Goal: Information Seeking & Learning: Learn about a topic

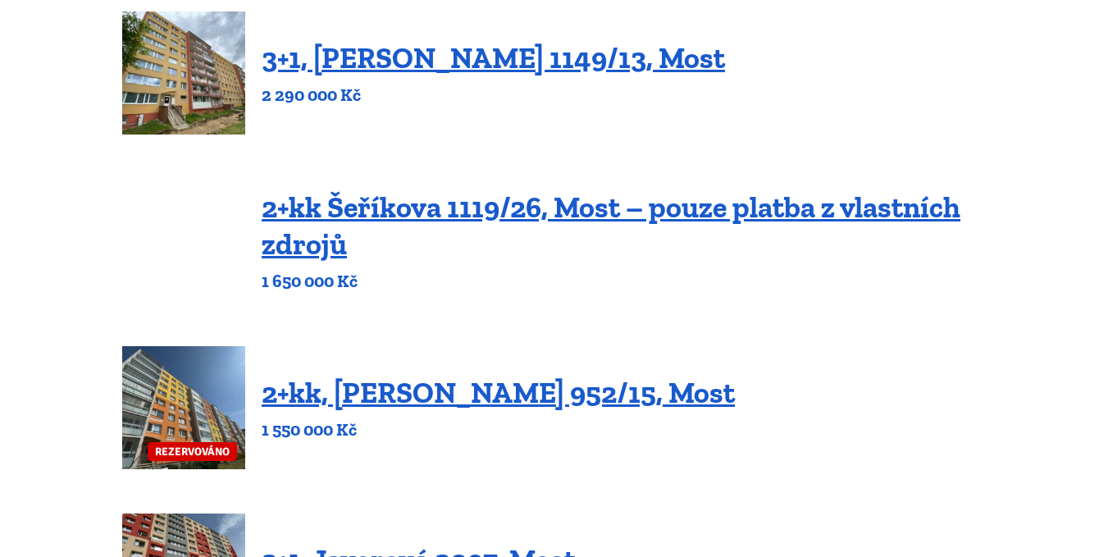
scroll to position [492, 0]
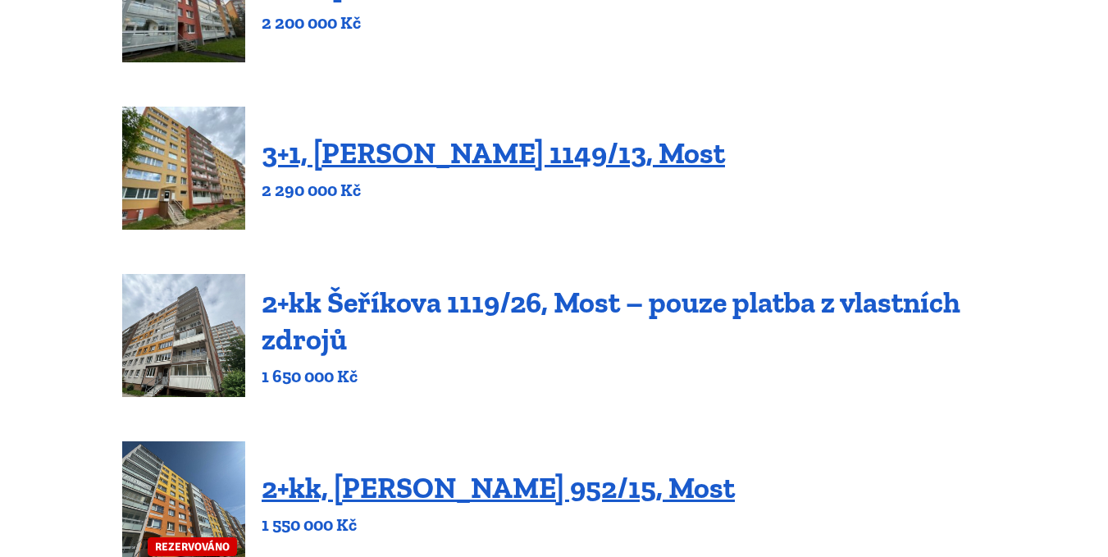
click at [404, 299] on link "2+kk Šeříkova 1119/26, Most – pouze platba z vlastních zdrojů" at bounding box center [611, 321] width 699 height 72
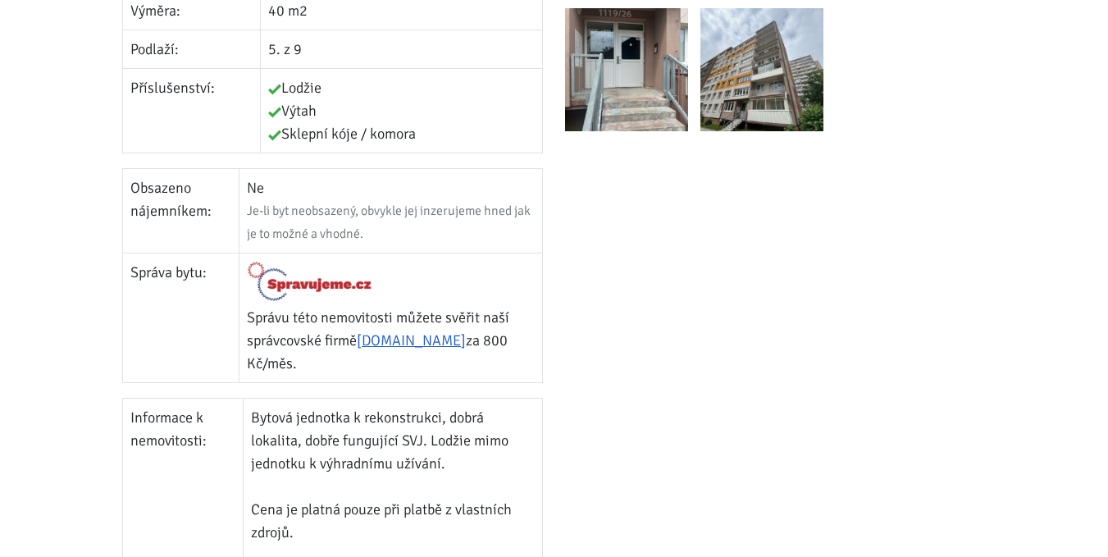
scroll to position [738, 0]
